Goal: Check status: Check status

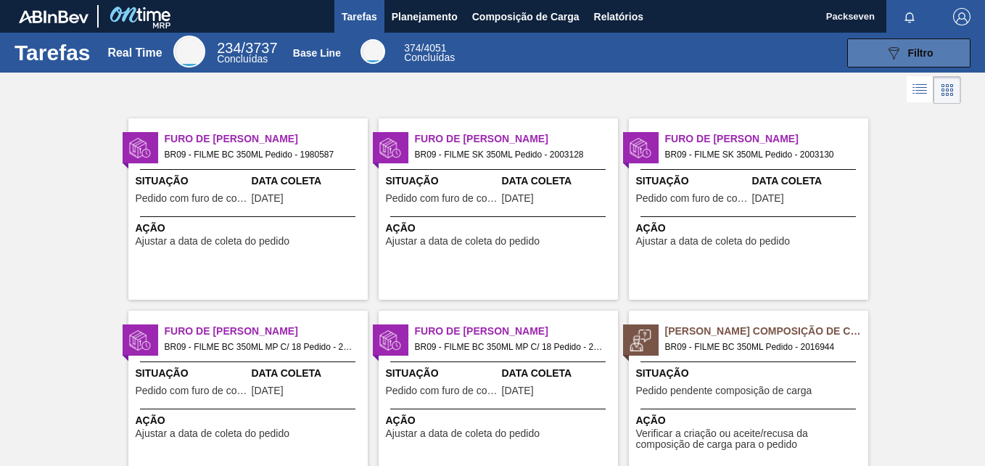
click at [920, 59] on div "089F7B8B-B2A5-4AFE-B5C0-19BA573D28AC Filtro" at bounding box center [909, 52] width 49 height 17
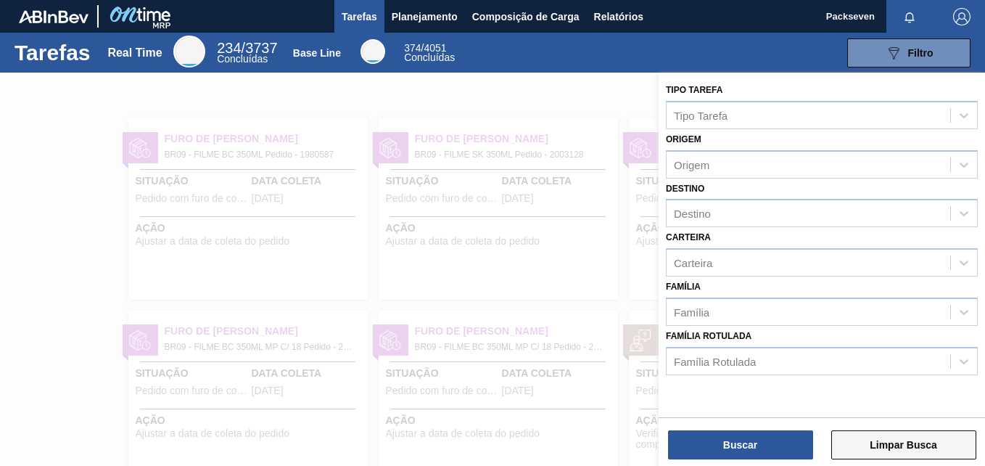
click at [889, 452] on button "Limpar Busca" at bounding box center [903, 444] width 145 height 29
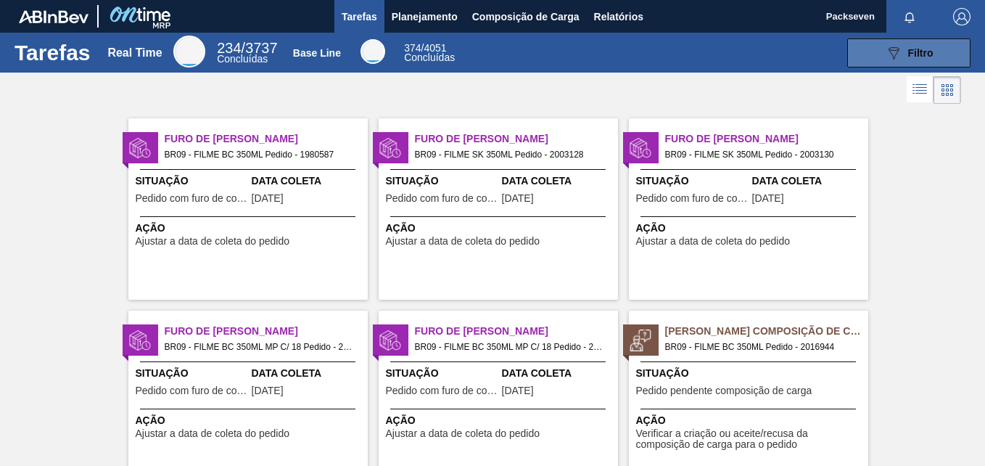
click at [881, 52] on button "089F7B8B-B2A5-4AFE-B5C0-19BA573D28AC Filtro" at bounding box center [908, 52] width 123 height 29
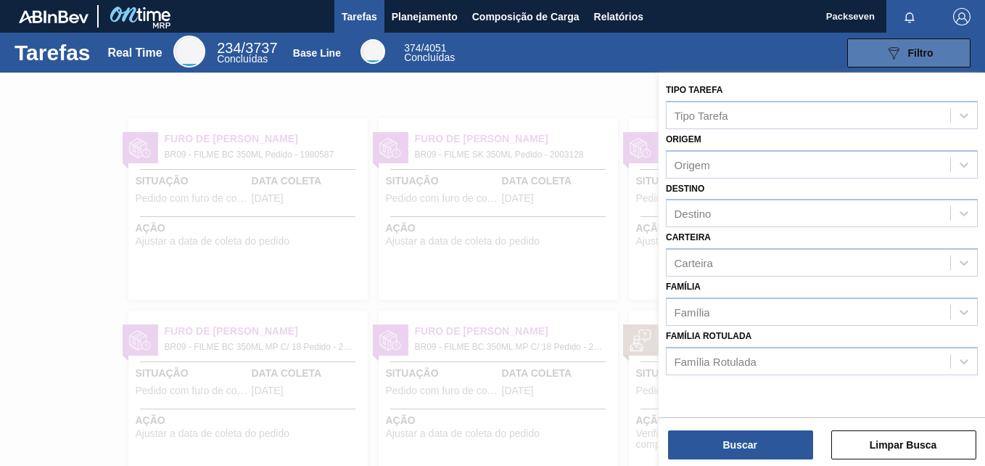
click at [887, 58] on icon "089F7B8B-B2A5-4AFE-B5C0-19BA573D28AC" at bounding box center [893, 52] width 17 height 17
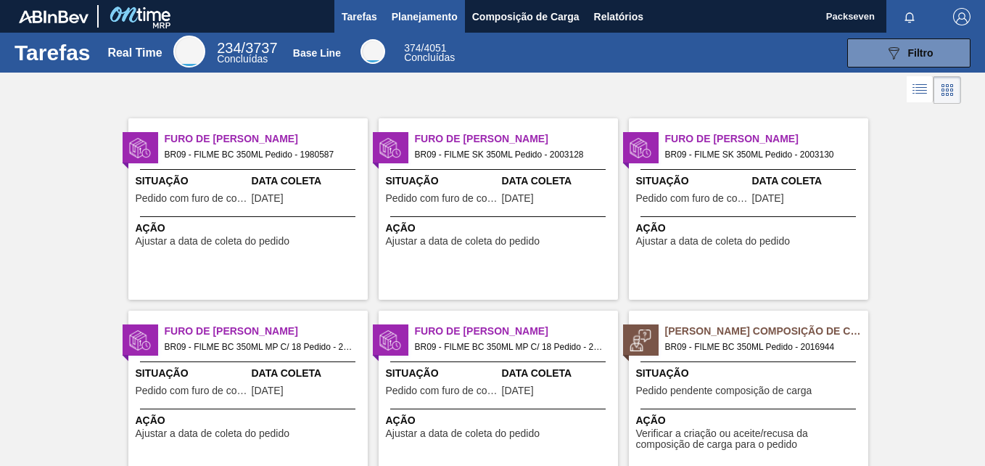
click at [413, 22] on span "Planejamento" at bounding box center [425, 16] width 66 height 17
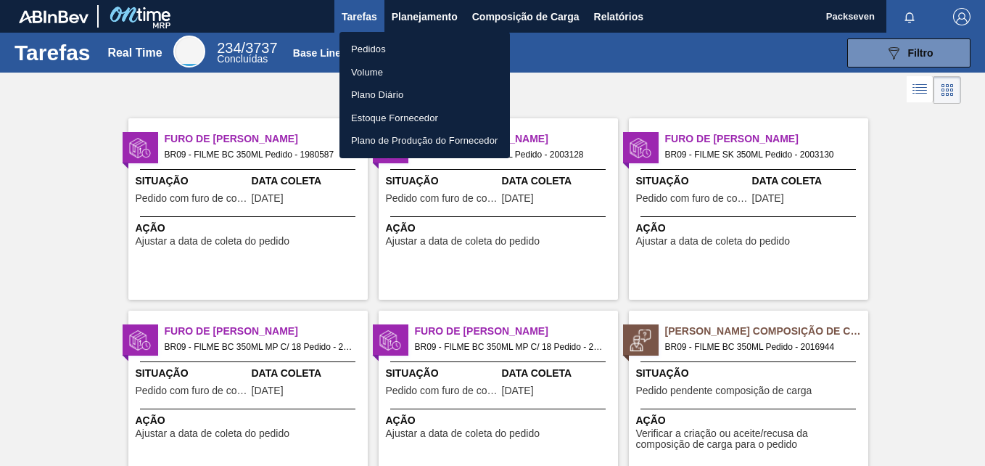
click at [374, 54] on li "Pedidos" at bounding box center [425, 49] width 170 height 23
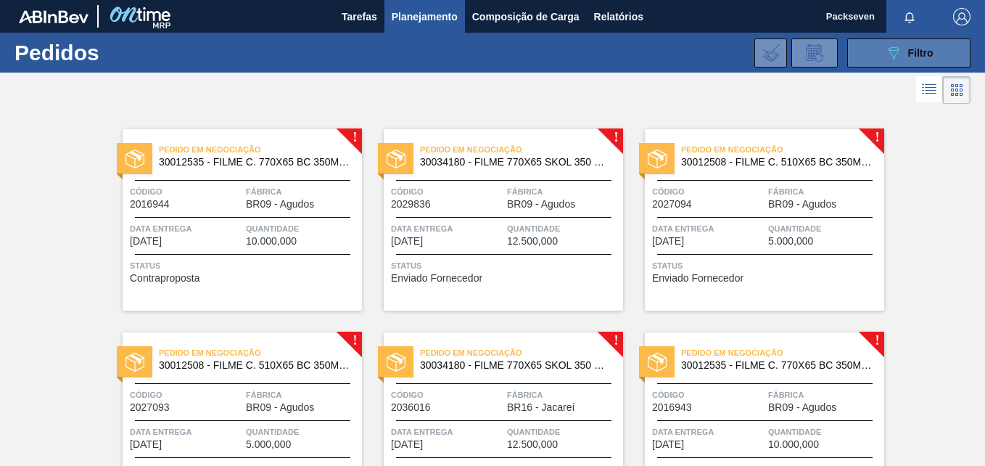
click at [895, 52] on icon "089F7B8B-B2A5-4AFE-B5C0-19BA573D28AC" at bounding box center [893, 52] width 17 height 17
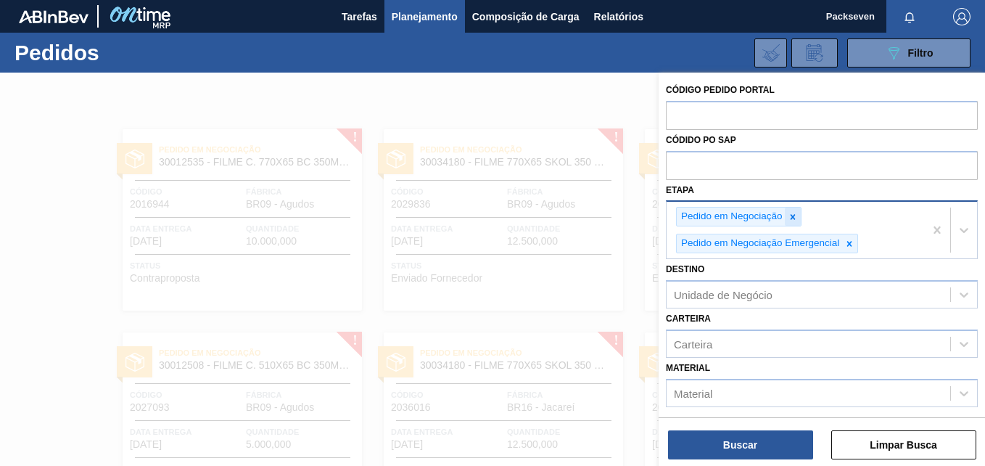
click at [788, 215] on icon at bounding box center [793, 217] width 10 height 10
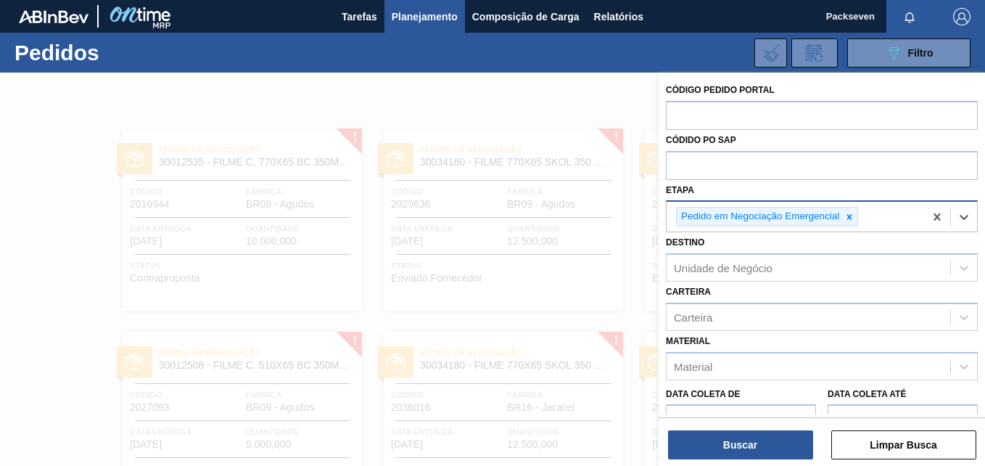
click at [847, 215] on icon at bounding box center [849, 217] width 10 height 10
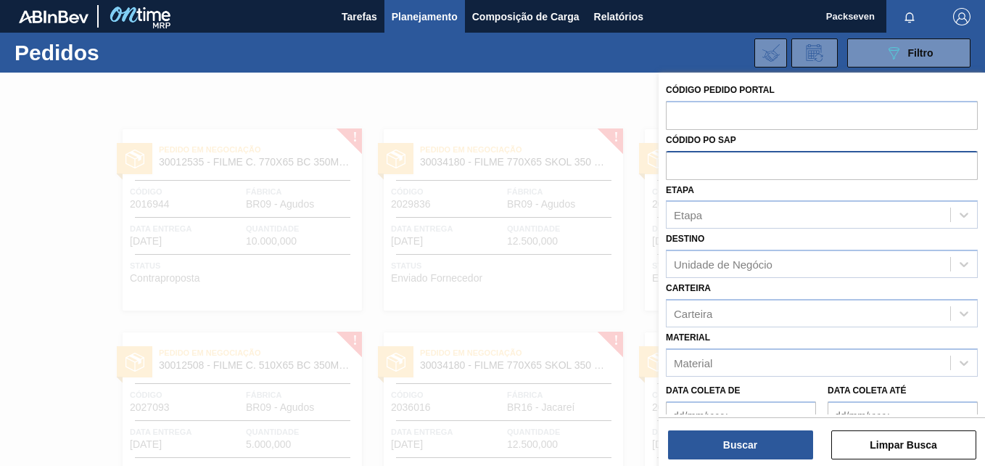
click at [721, 152] on input "text" at bounding box center [822, 165] width 312 height 28
paste input "2027093"
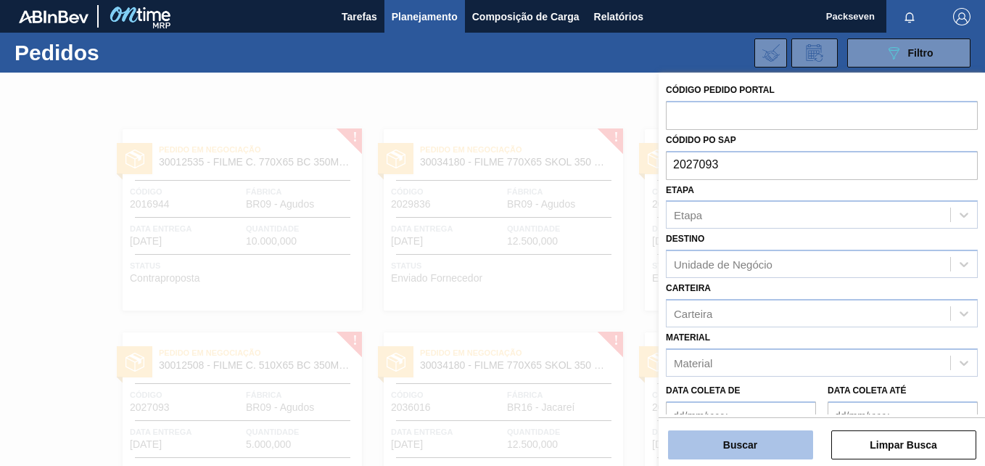
type input "2027093"
click at [773, 435] on button "Buscar" at bounding box center [740, 444] width 145 height 29
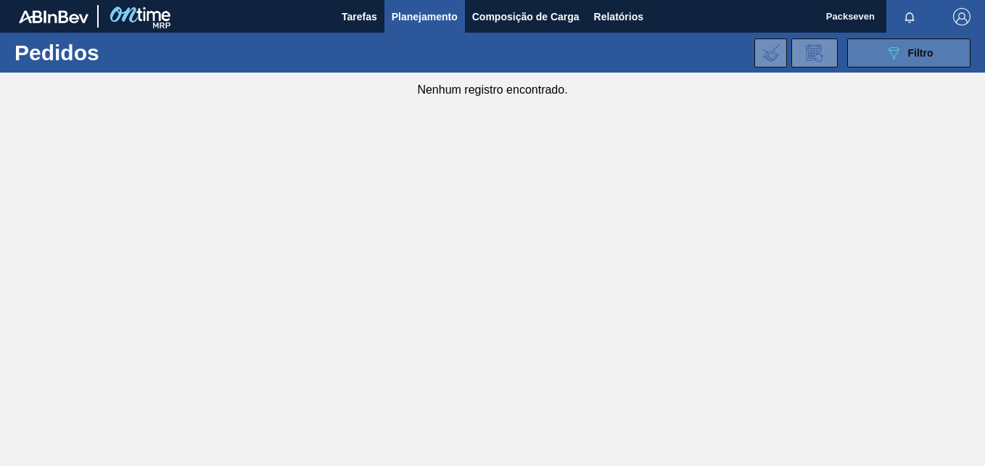
click at [861, 56] on button "089F7B8B-B2A5-4AFE-B5C0-19BA573D28AC Filtro" at bounding box center [908, 52] width 123 height 29
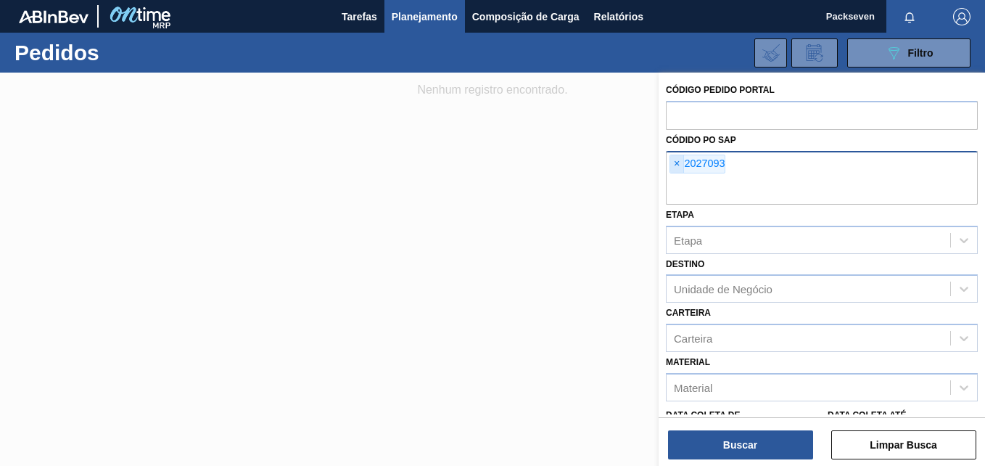
click at [677, 161] on span "×" at bounding box center [677, 163] width 14 height 17
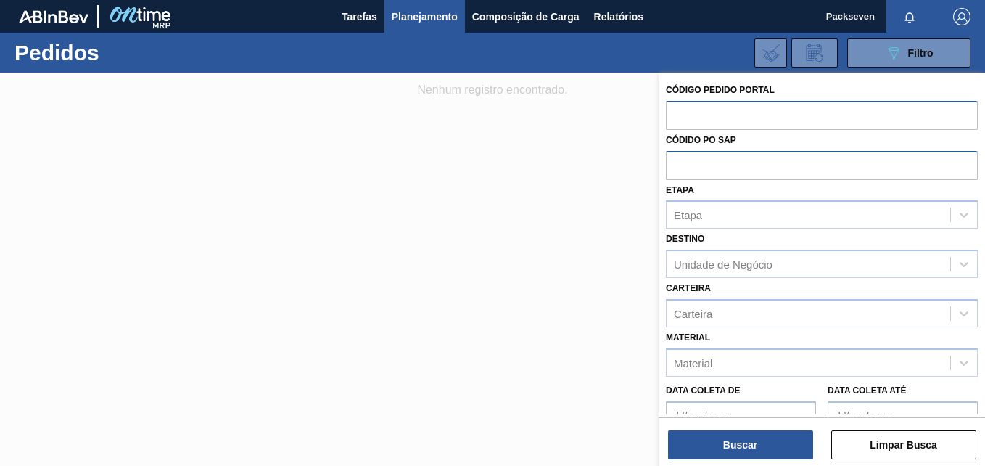
click at [713, 105] on input "text" at bounding box center [822, 115] width 312 height 28
paste input "2027093"
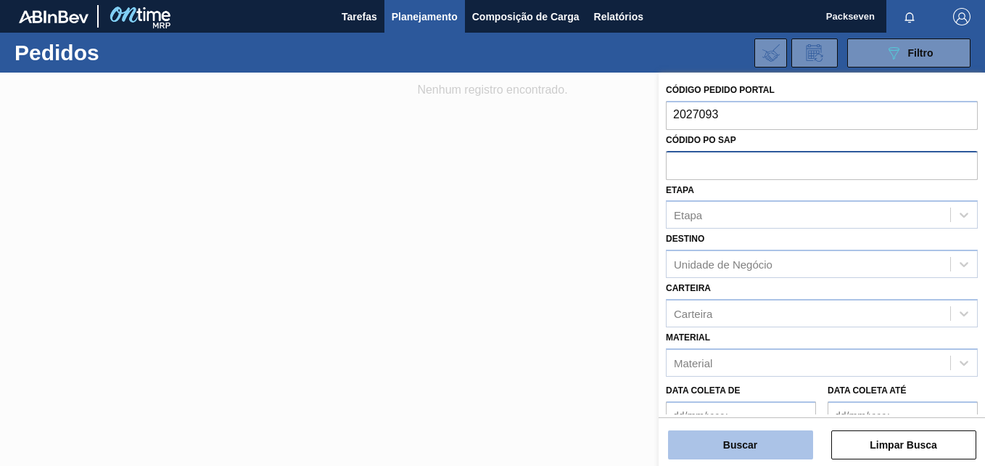
type input "2027093"
click at [778, 430] on button "Buscar" at bounding box center [740, 444] width 145 height 29
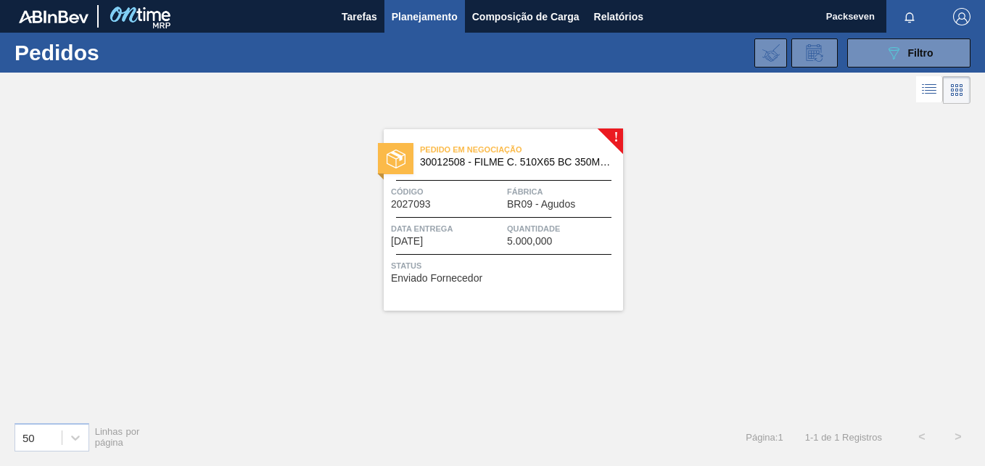
click at [495, 176] on div "Pedido em Negociação 30012508 - FILME C. 510X65 BC 350ML MP C18 429 Código 2027…" at bounding box center [503, 219] width 239 height 181
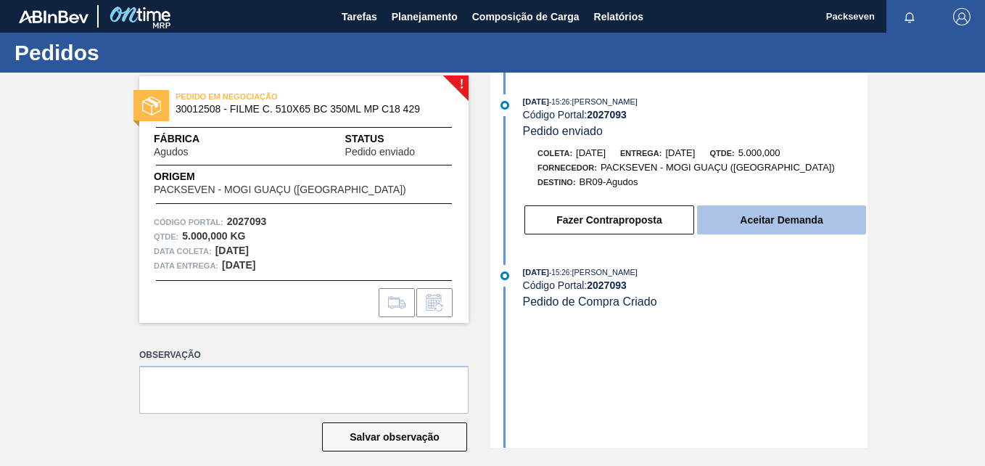
click at [798, 226] on button "Aceitar Demanda" at bounding box center [781, 219] width 169 height 29
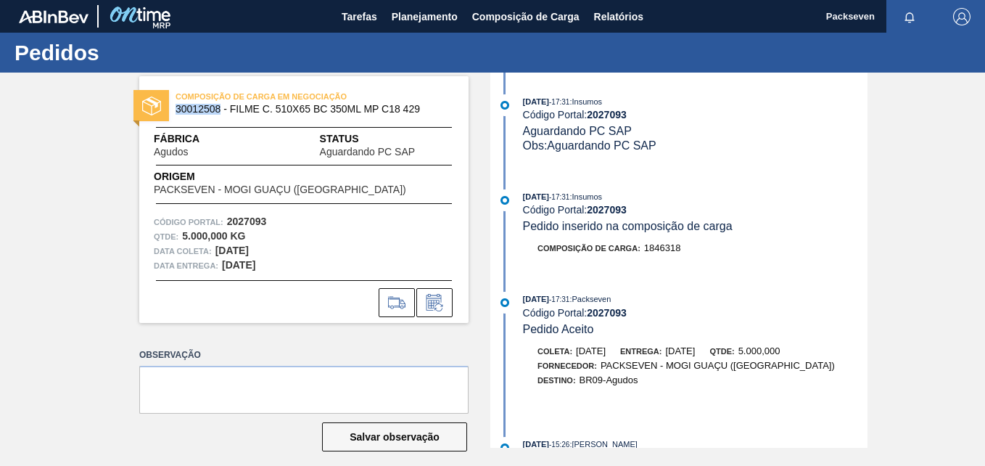
drag, startPoint x: 174, startPoint y: 110, endPoint x: 218, endPoint y: 109, distance: 44.3
click at [218, 109] on span "30012508 - FILME C. 510X65 BC 350ML MP C18 429" at bounding box center [307, 109] width 263 height 11
copy span "30012508"
